Goal: Information Seeking & Learning: Learn about a topic

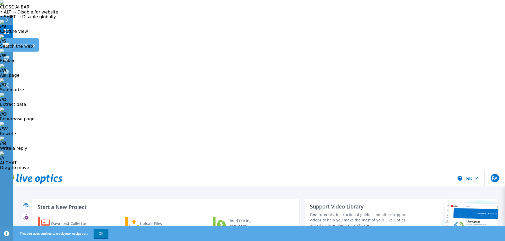
click at [7, 43] on icon at bounding box center [6, 45] width 6 height 5
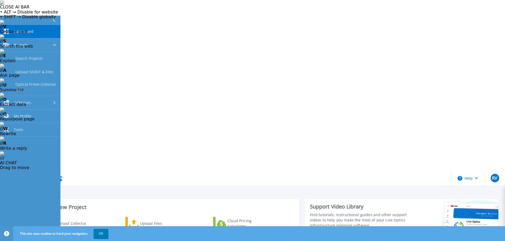
click at [25, 32] on span "Dashboard" at bounding box center [24, 31] width 20 height 5
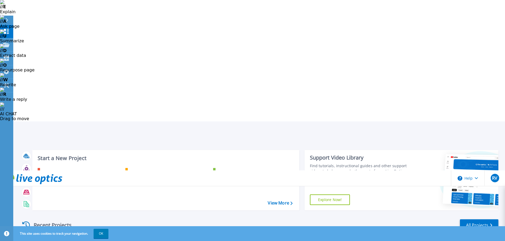
scroll to position [52, 0]
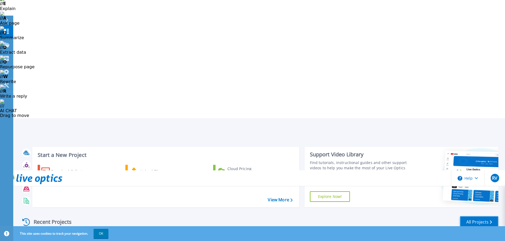
click at [473, 216] on link "All Projects" at bounding box center [479, 222] width 38 height 12
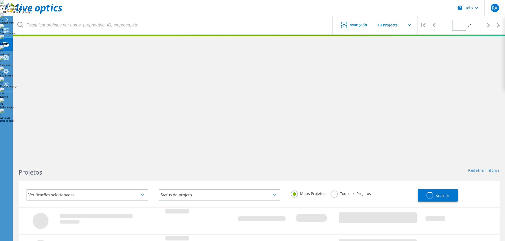
type input "1"
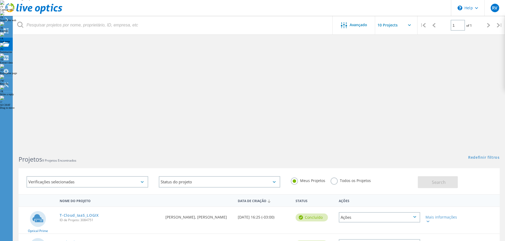
scroll to position [13, 0]
click at [82, 213] on link "T-Cloud_IaaS_LOGIX" at bounding box center [79, 215] width 39 height 4
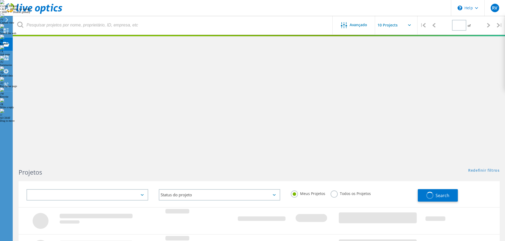
type input "1"
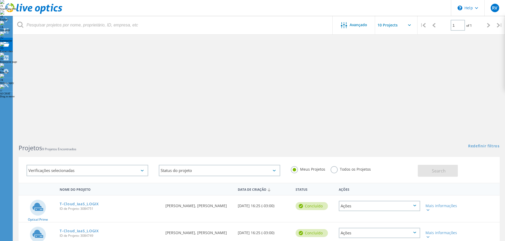
scroll to position [25, 0]
click at [79, 202] on link "T-Cloud_IaaS_LOGIX" at bounding box center [79, 204] width 39 height 4
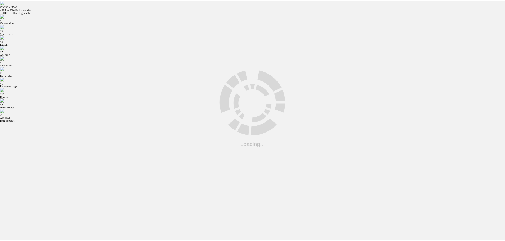
scroll to position [15, 0]
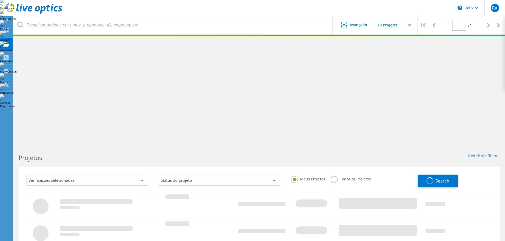
type input "1"
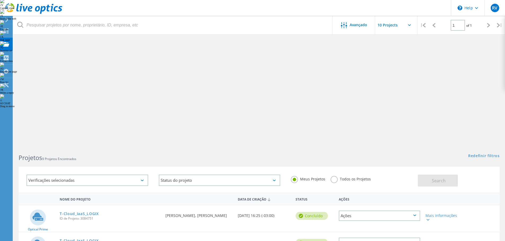
click at [416, 211] on div "Ações" at bounding box center [379, 216] width 81 height 10
click at [475, 206] on div "Optical Prime T-Cloud_IaaS_LOGIX ID de Projeto: 3084751 Solicitado por Michel S…" at bounding box center [259, 219] width 481 height 26
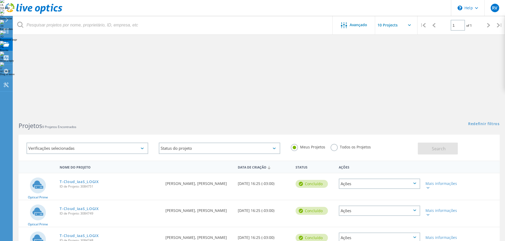
scroll to position [0, 0]
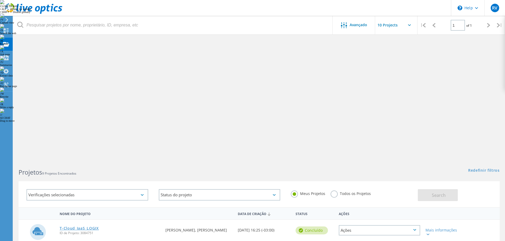
click at [79, 227] on link "T-Cloud_IaaS_LOGIX" at bounding box center [79, 229] width 39 height 4
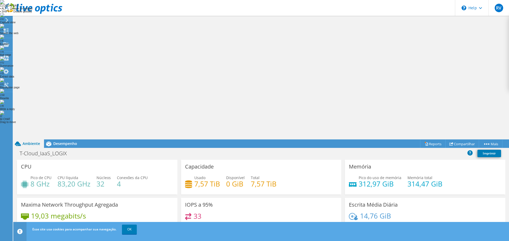
scroll to position [130, 0]
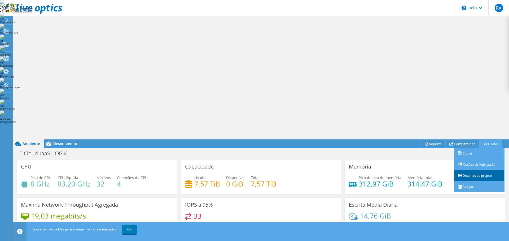
click at [466, 170] on link "Detalhes do projeto" at bounding box center [479, 175] width 50 height 11
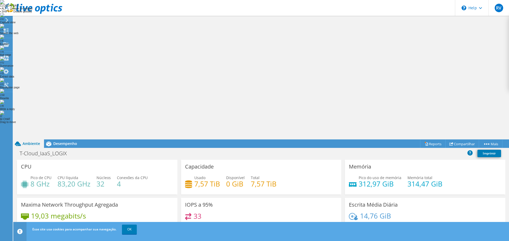
scroll to position [117, 0]
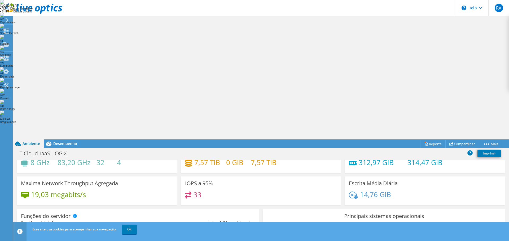
scroll to position [21, 0]
click at [65, 140] on div "Desempenho" at bounding box center [62, 144] width 37 height 8
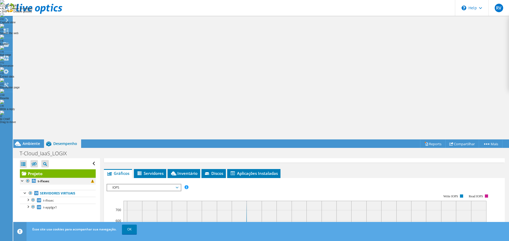
click at [22, 178] on div at bounding box center [22, 180] width 5 height 5
click at [60, 190] on link "Servidores virtuais" at bounding box center [58, 193] width 76 height 7
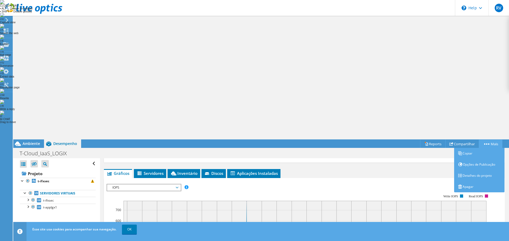
click at [487, 140] on link "Mais" at bounding box center [490, 144] width 24 height 8
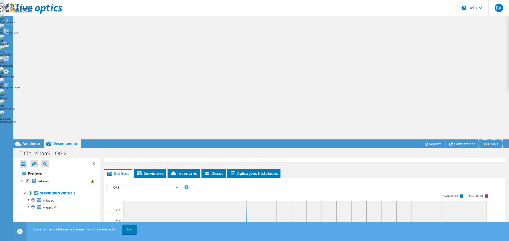
scroll to position [130, 0]
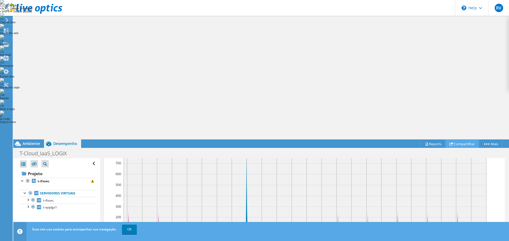
click at [451, 140] on link "Compartilhar" at bounding box center [462, 144] width 34 height 8
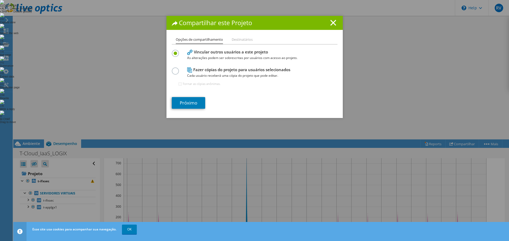
click at [327, 23] on h1 "Compartilhar este Projeto" at bounding box center [255, 23] width 166 height 6
click at [331, 23] on line at bounding box center [332, 22] width 5 height 5
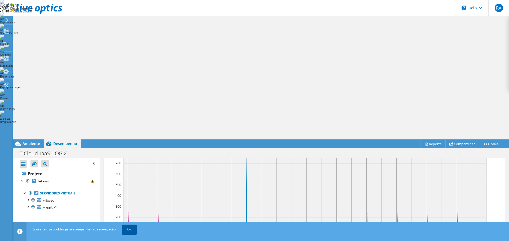
click at [132, 233] on link "OK" at bounding box center [129, 230] width 15 height 10
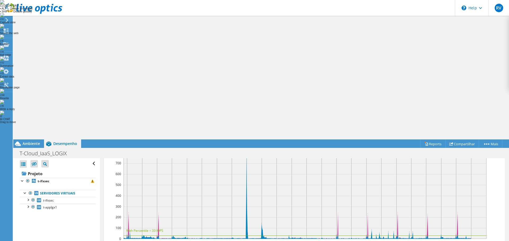
click at [5, 21] on icon at bounding box center [7, 20] width 4 height 5
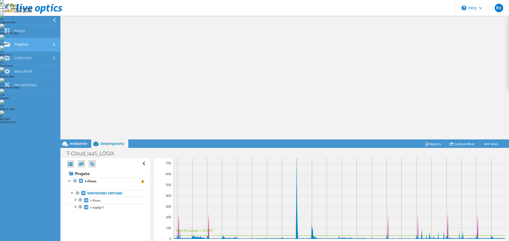
click at [34, 42] on link "Projetos" at bounding box center [30, 45] width 60 height 14
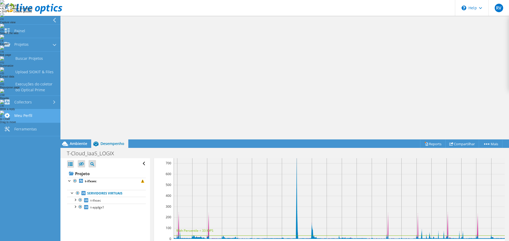
click at [32, 116] on link "Meu Perfil" at bounding box center [30, 116] width 60 height 14
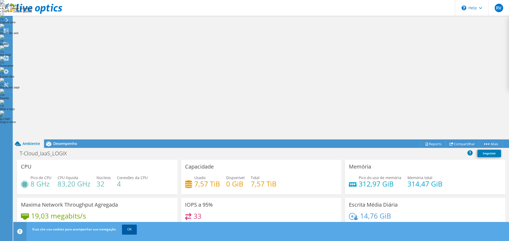
click at [128, 229] on link "OK" at bounding box center [129, 230] width 15 height 10
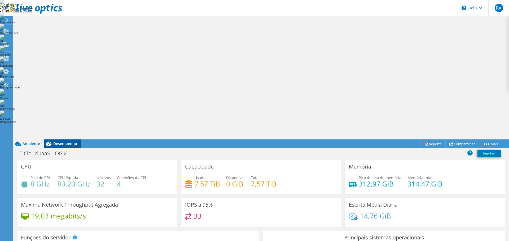
click at [66, 141] on span "Desempenho" at bounding box center [65, 143] width 24 height 5
click at [57, 141] on span "Desempenho" at bounding box center [65, 143] width 24 height 5
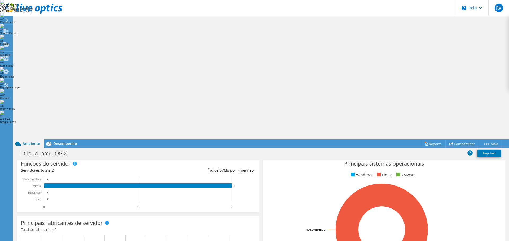
scroll to position [112, 0]
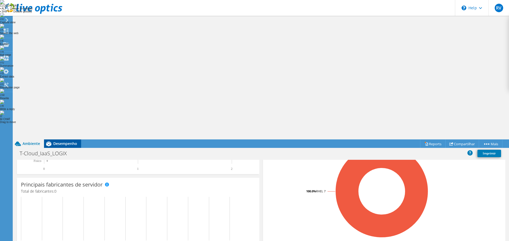
click at [64, 141] on span "Desempenho" at bounding box center [65, 143] width 24 height 5
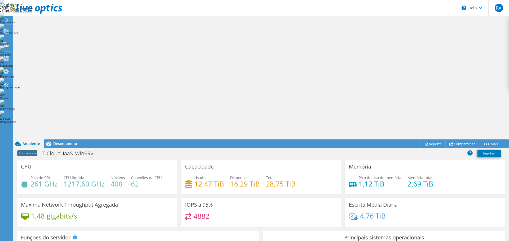
scroll to position [39, 0]
click at [7, 19] on use at bounding box center [6, 20] width 3 height 5
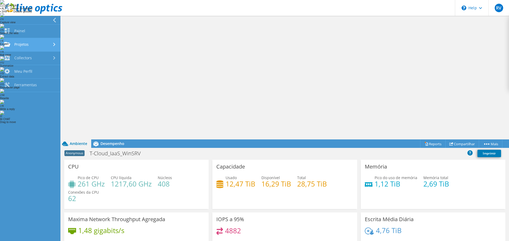
click at [47, 47] on link "Projetos" at bounding box center [30, 45] width 60 height 14
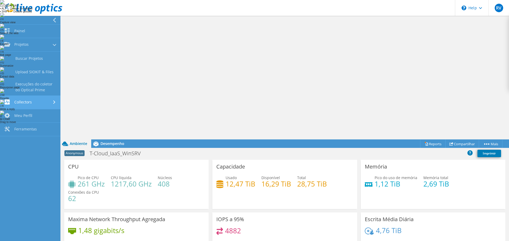
click at [44, 105] on link "Collectors" at bounding box center [30, 103] width 60 height 14
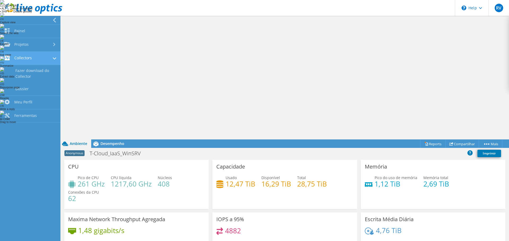
click at [44, 105] on link "Meu Perfil" at bounding box center [30, 103] width 60 height 14
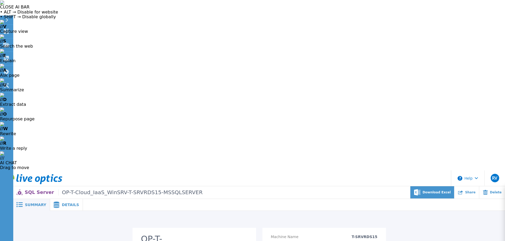
click at [435, 191] on span "Download Excel" at bounding box center [436, 192] width 28 height 3
click at [33, 203] on span "Summary" at bounding box center [35, 205] width 21 height 4
click at [64, 199] on div "Details" at bounding box center [66, 205] width 33 height 12
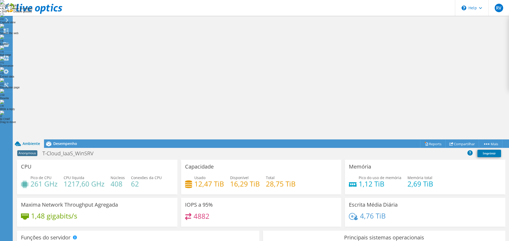
scroll to position [51, 0]
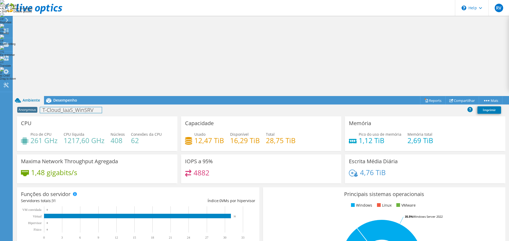
click at [49, 107] on h1 "T-Cloud_IaaS_WinSRV" at bounding box center [71, 110] width 62 height 6
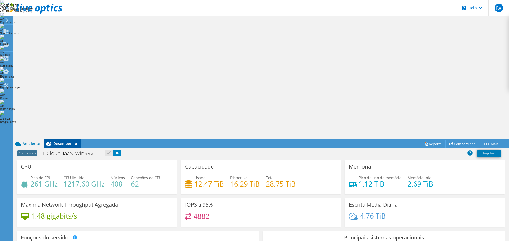
click at [61, 141] on span "Desempenho" at bounding box center [65, 143] width 24 height 5
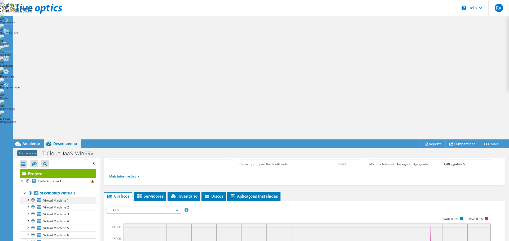
click at [29, 197] on div at bounding box center [27, 199] width 5 height 5
click at [62, 190] on link "Servidores virtuais" at bounding box center [58, 193] width 76 height 7
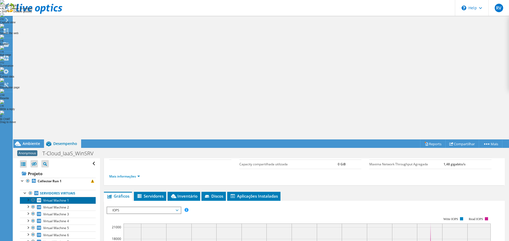
click at [60, 198] on span "Virtual Machine 1" at bounding box center [56, 200] width 26 height 5
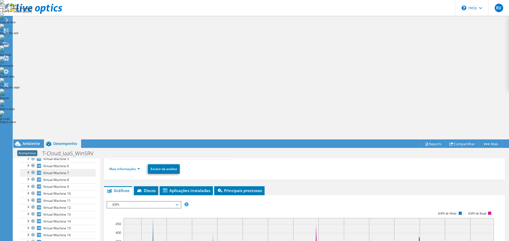
scroll to position [0, 0]
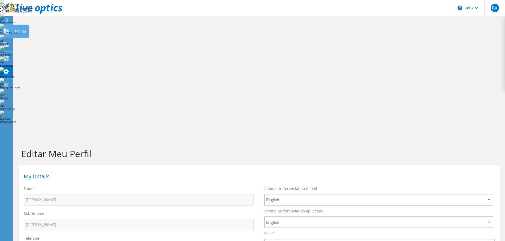
click at [5, 33] on use at bounding box center [6, 31] width 5 height 5
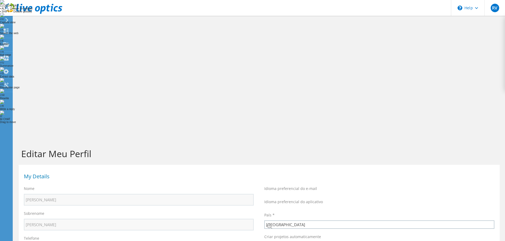
select select "30"
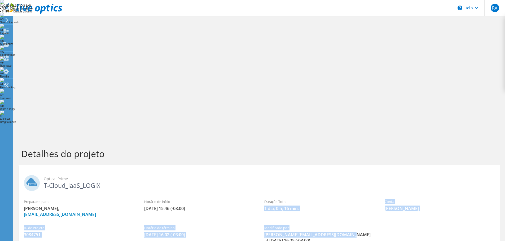
drag, startPoint x: 341, startPoint y: 112, endPoint x: 356, endPoint y: 75, distance: 39.7
click at [356, 165] on section "Optical Prime T-Cloud_IaaS_LOGIX Preparado para [PERSON_NAME], [EMAIL_ADDRESS][…" at bounding box center [259, 222] width 481 height 114
click at [356, 199] on label "Duração Total" at bounding box center [319, 201] width 110 height 5
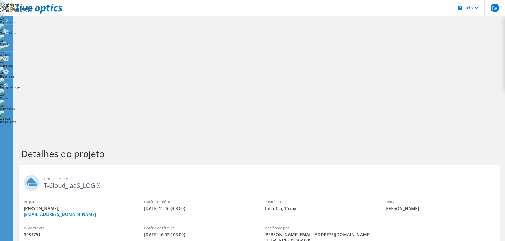
click at [6, 19] on icon at bounding box center [7, 20] width 4 height 5
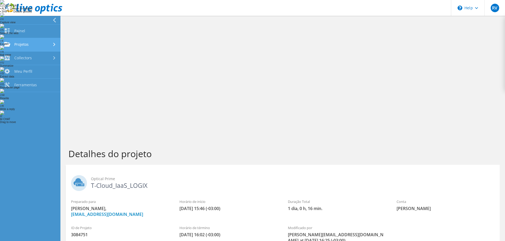
click at [52, 45] on div at bounding box center [55, 44] width 6 height 3
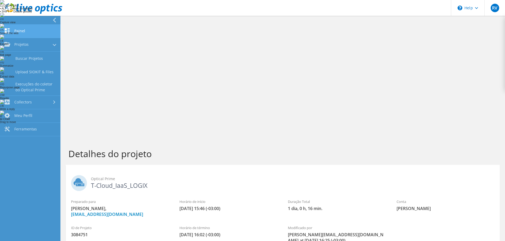
click at [28, 32] on link "Painel" at bounding box center [30, 32] width 60 height 14
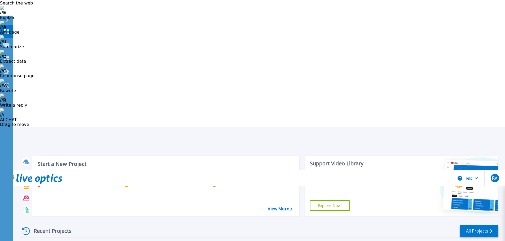
scroll to position [43, 0]
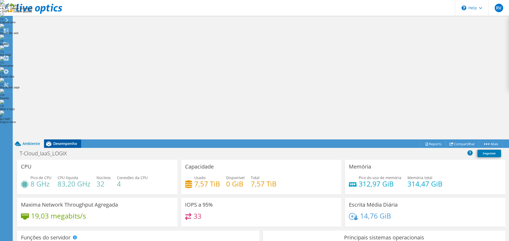
click at [65, 140] on div "Desempenho" at bounding box center [62, 144] width 37 height 8
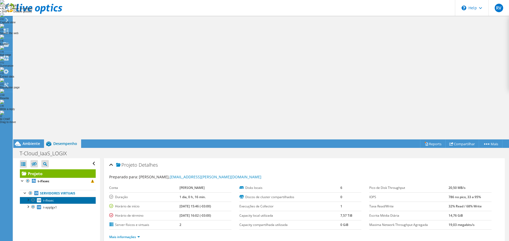
click at [51, 198] on span "t-ifxsec" at bounding box center [48, 200] width 11 height 5
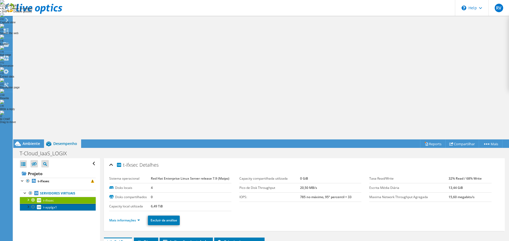
click at [51, 205] on span "t-applgx1" at bounding box center [50, 207] width 14 height 5
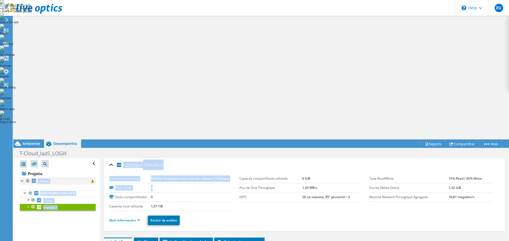
drag, startPoint x: 135, startPoint y: 60, endPoint x: 22, endPoint y: 56, distance: 113.7
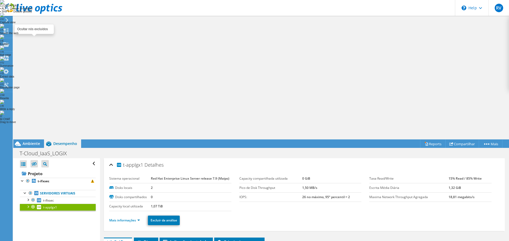
click at [34, 162] on icon at bounding box center [34, 164] width 5 height 4
click at [0, 0] on input "checkbox" at bounding box center [0, 0] width 0 height 0
click at [34, 162] on icon at bounding box center [34, 164] width 5 height 4
click at [0, 0] on input "checkbox" at bounding box center [0, 0] width 0 height 0
click at [35, 197] on div at bounding box center [32, 200] width 5 height 6
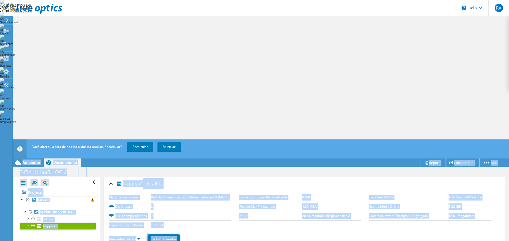
drag, startPoint x: 185, startPoint y: 111, endPoint x: 264, endPoint y: -32, distance: 163.3
click at [264, 0] on html "CLOSE SELECTION BAR • ALT → Disable for website • SHIFT → Disable globally // S…" at bounding box center [254, 120] width 509 height 241
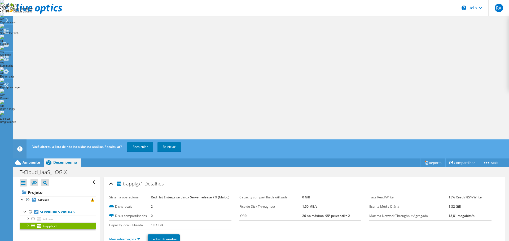
click at [5, 22] on icon at bounding box center [7, 20] width 4 height 5
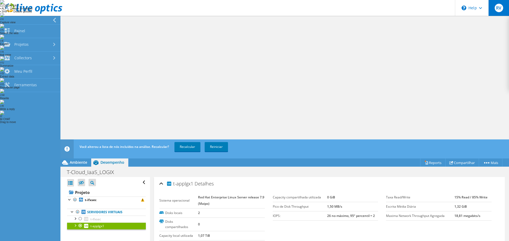
click at [499, 15] on div "RV" at bounding box center [498, 8] width 21 height 16
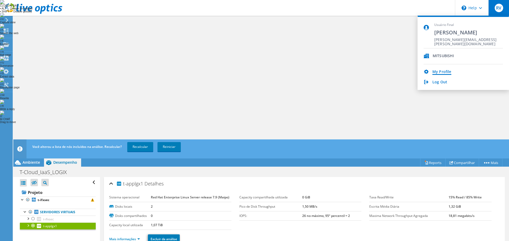
click at [437, 71] on link "My Profile" at bounding box center [441, 72] width 19 height 5
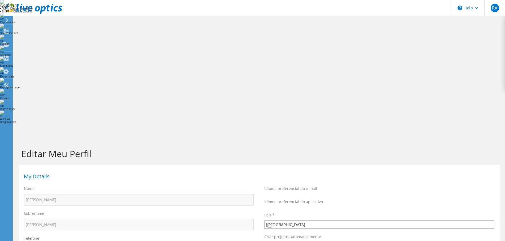
select select "30"
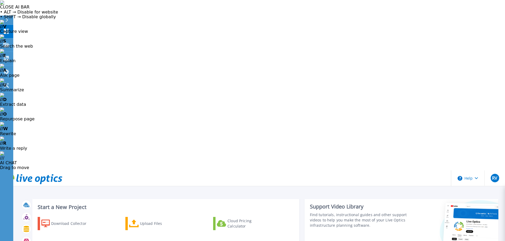
scroll to position [52, 0]
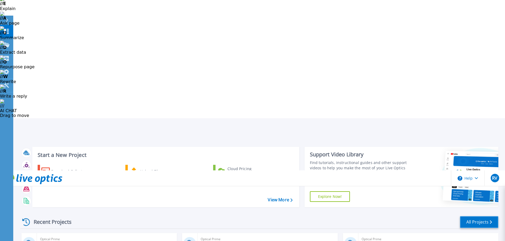
click at [473, 216] on link "All Projects" at bounding box center [479, 222] width 38 height 12
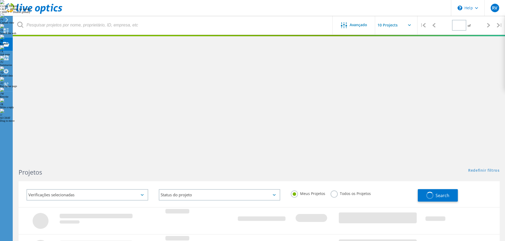
type input "1"
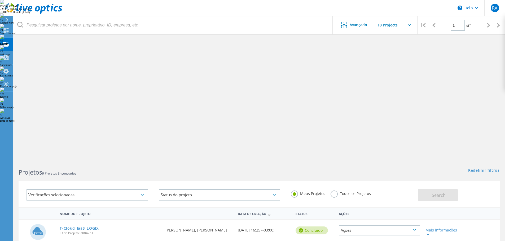
click at [336, 191] on label "Todos os Projetos" at bounding box center [350, 193] width 40 height 5
click at [0, 0] on input "Todos os Projetos" at bounding box center [0, 0] width 0 height 0
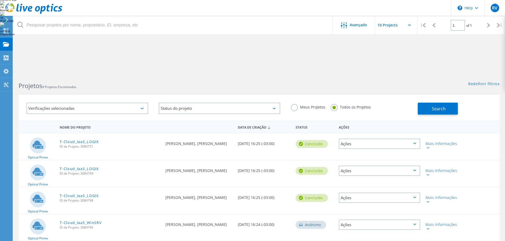
scroll to position [120, 0]
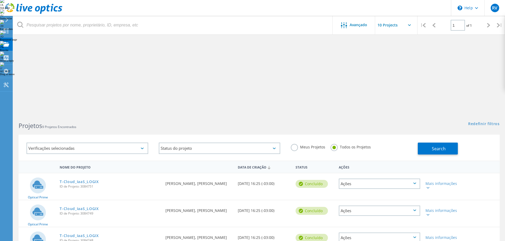
scroll to position [46, 0]
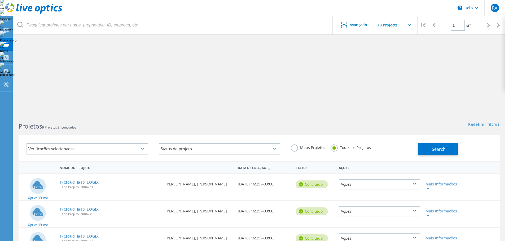
click at [391, 233] on div "Ações" at bounding box center [379, 238] width 81 height 10
click at [428, 187] on div at bounding box center [427, 188] width 4 height 3
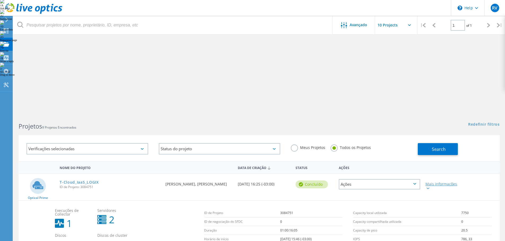
click at [428, 188] on icon at bounding box center [427, 189] width 3 height 2
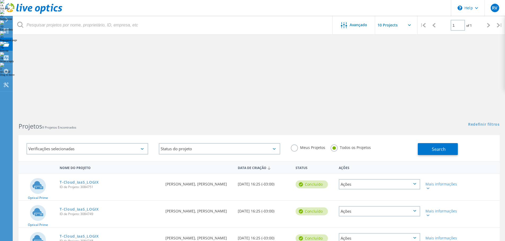
click at [410, 179] on div "Ações" at bounding box center [379, 184] width 81 height 10
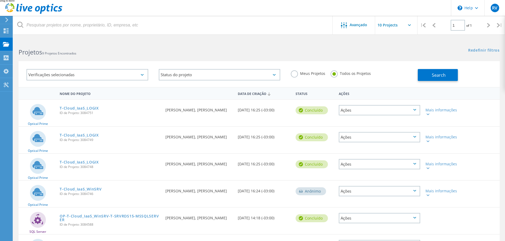
drag, startPoint x: 192, startPoint y: 148, endPoint x: 177, endPoint y: 141, distance: 16.1
click at [177, 141] on div "Optical Prime T-Cloud_IaaS_LOGIX ID de Projeto: 3084751 Solicitado por Michel S…" at bounding box center [259, 220] width 481 height 243
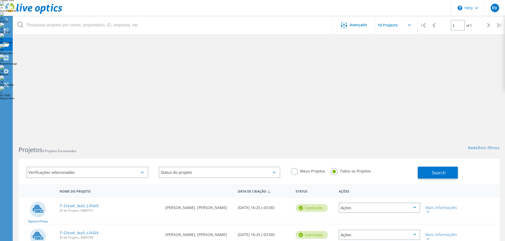
scroll to position [22, 0]
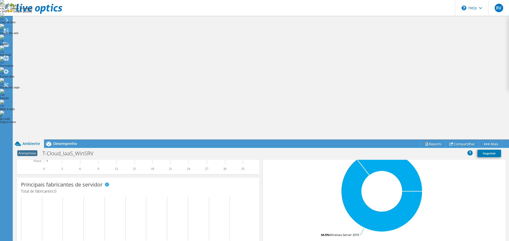
scroll to position [57, 0]
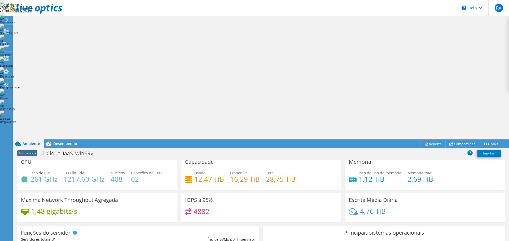
scroll to position [0, 0]
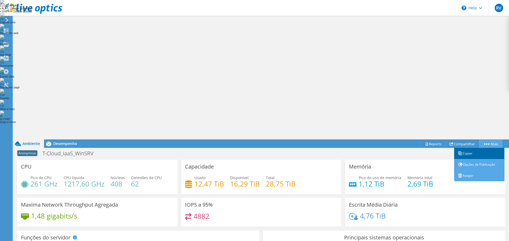
click at [474, 148] on link "Copiar" at bounding box center [479, 153] width 50 height 11
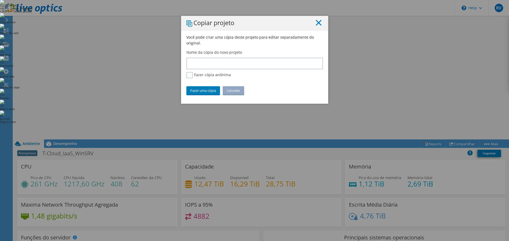
click at [317, 22] on line at bounding box center [318, 22] width 5 height 5
